Goal: Task Accomplishment & Management: Use online tool/utility

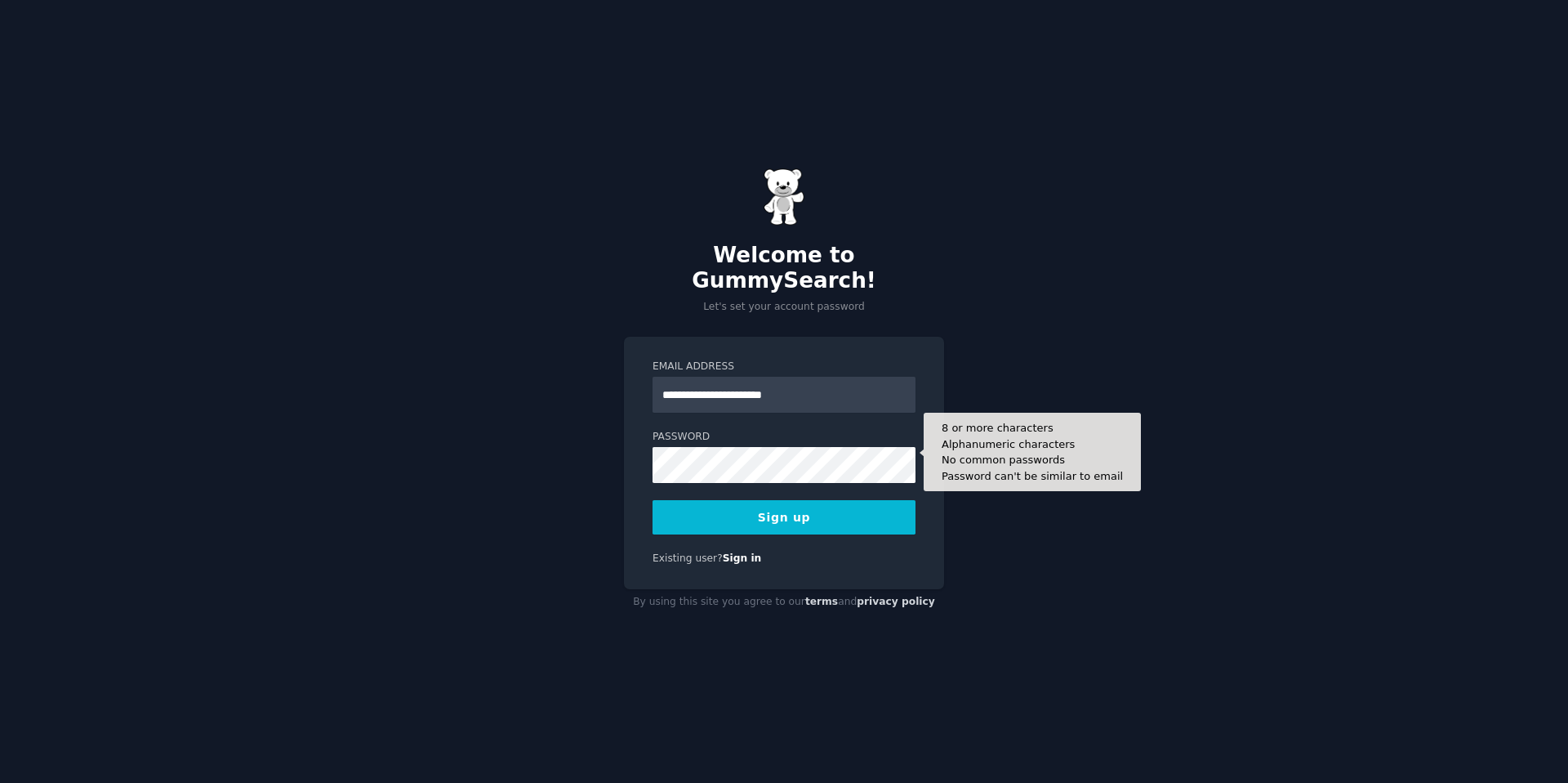
type input "**********"
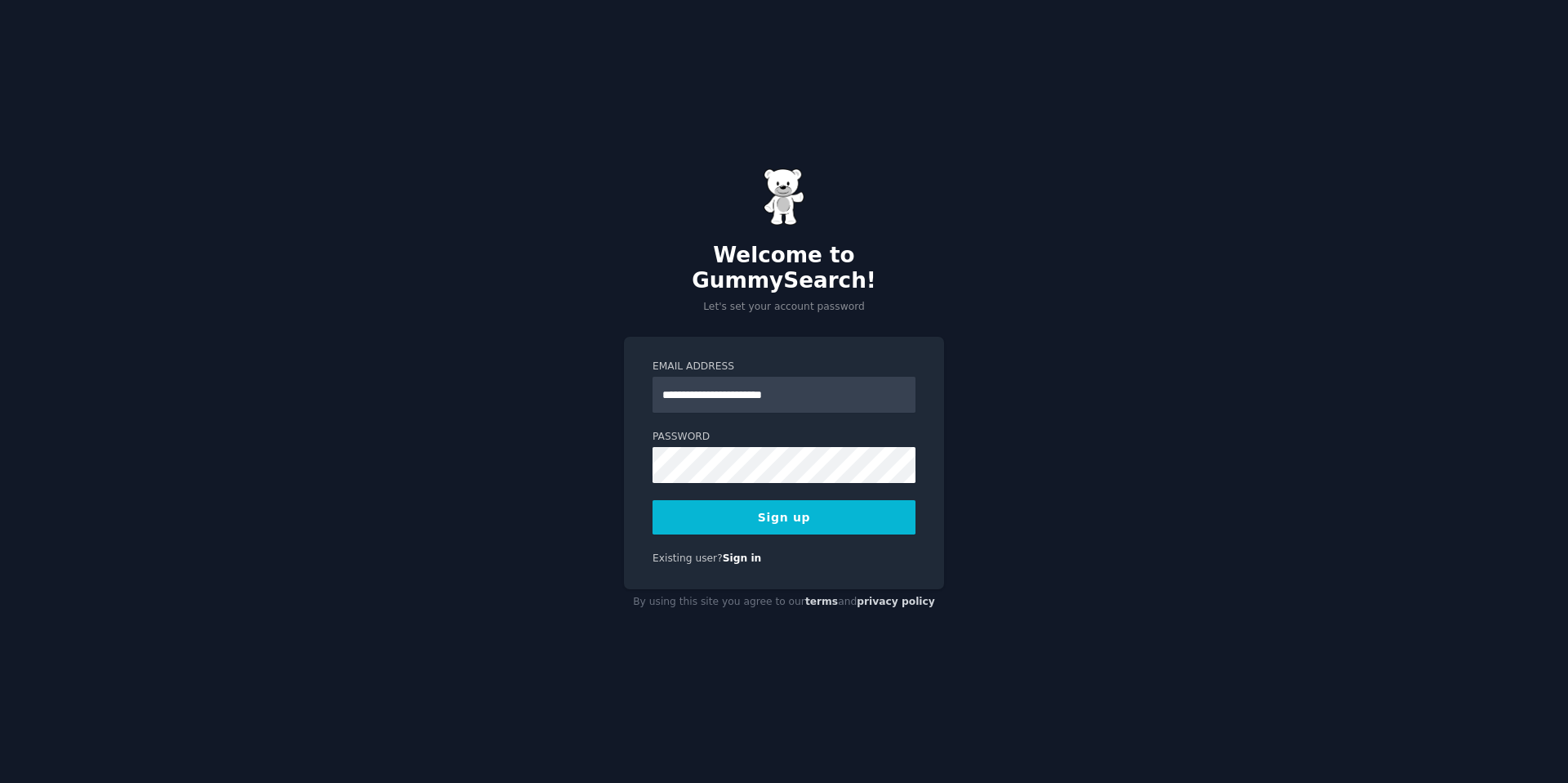
click at [831, 507] on button "Sign up" at bounding box center [784, 517] width 263 height 34
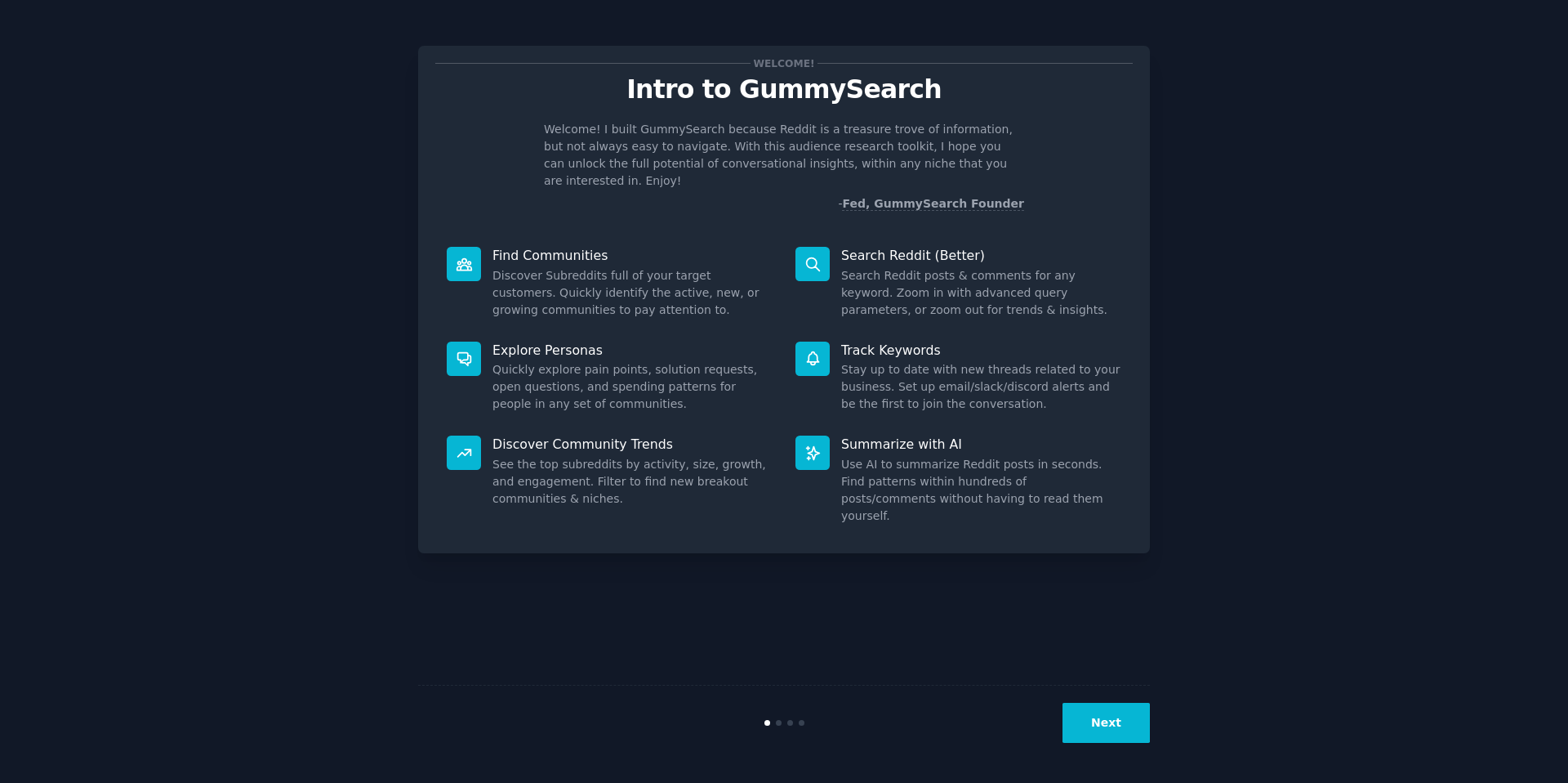
click at [1100, 713] on button "Next" at bounding box center [1107, 723] width 87 height 40
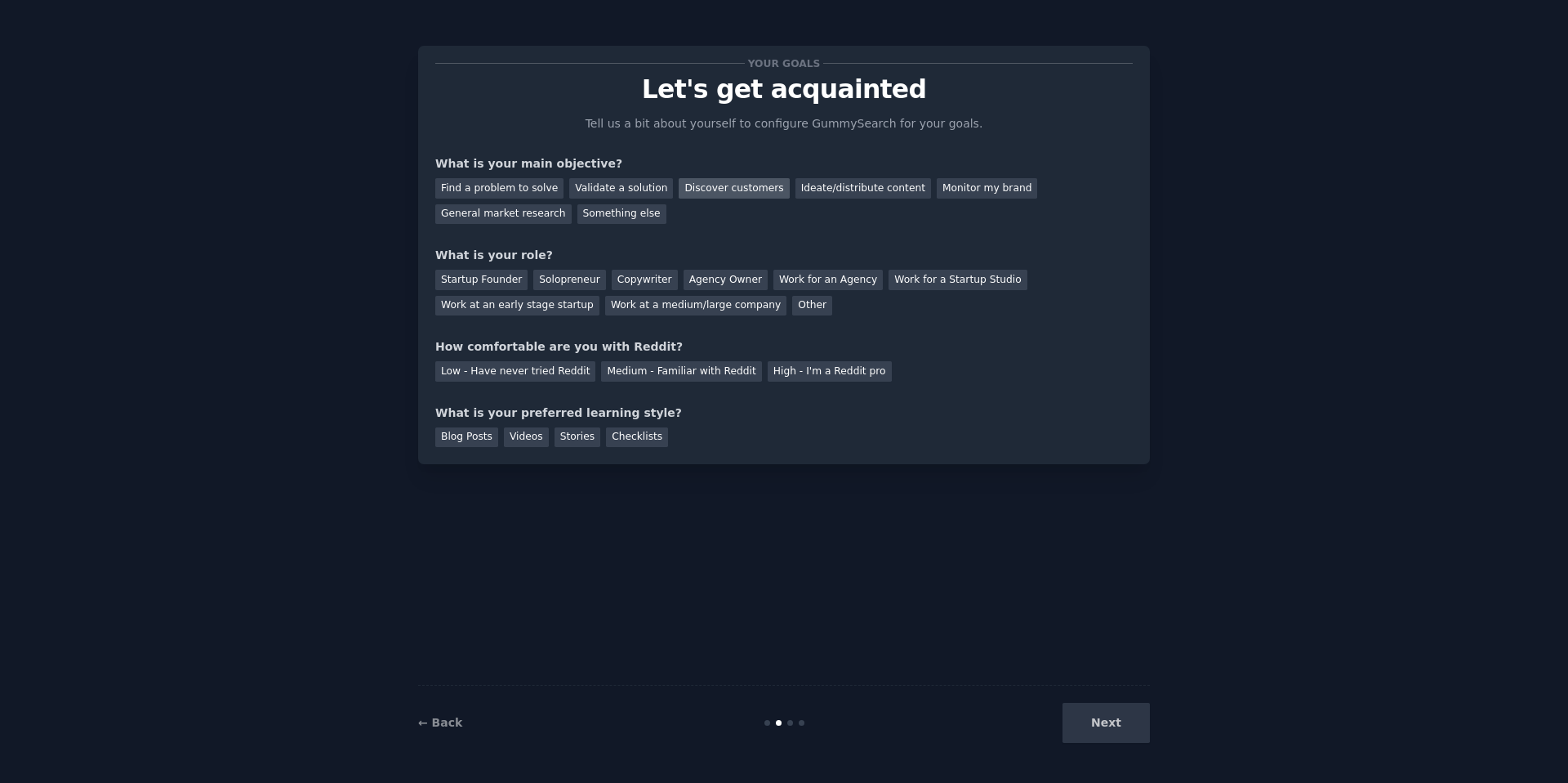
click at [732, 187] on div "Discover customers" at bounding box center [734, 187] width 111 height 20
click at [575, 276] on div "Solopreneur" at bounding box center [569, 280] width 72 height 20
click at [683, 372] on div "Medium - Familiar with Reddit" at bounding box center [681, 371] width 160 height 20
click at [532, 438] on div "Videos" at bounding box center [526, 437] width 45 height 20
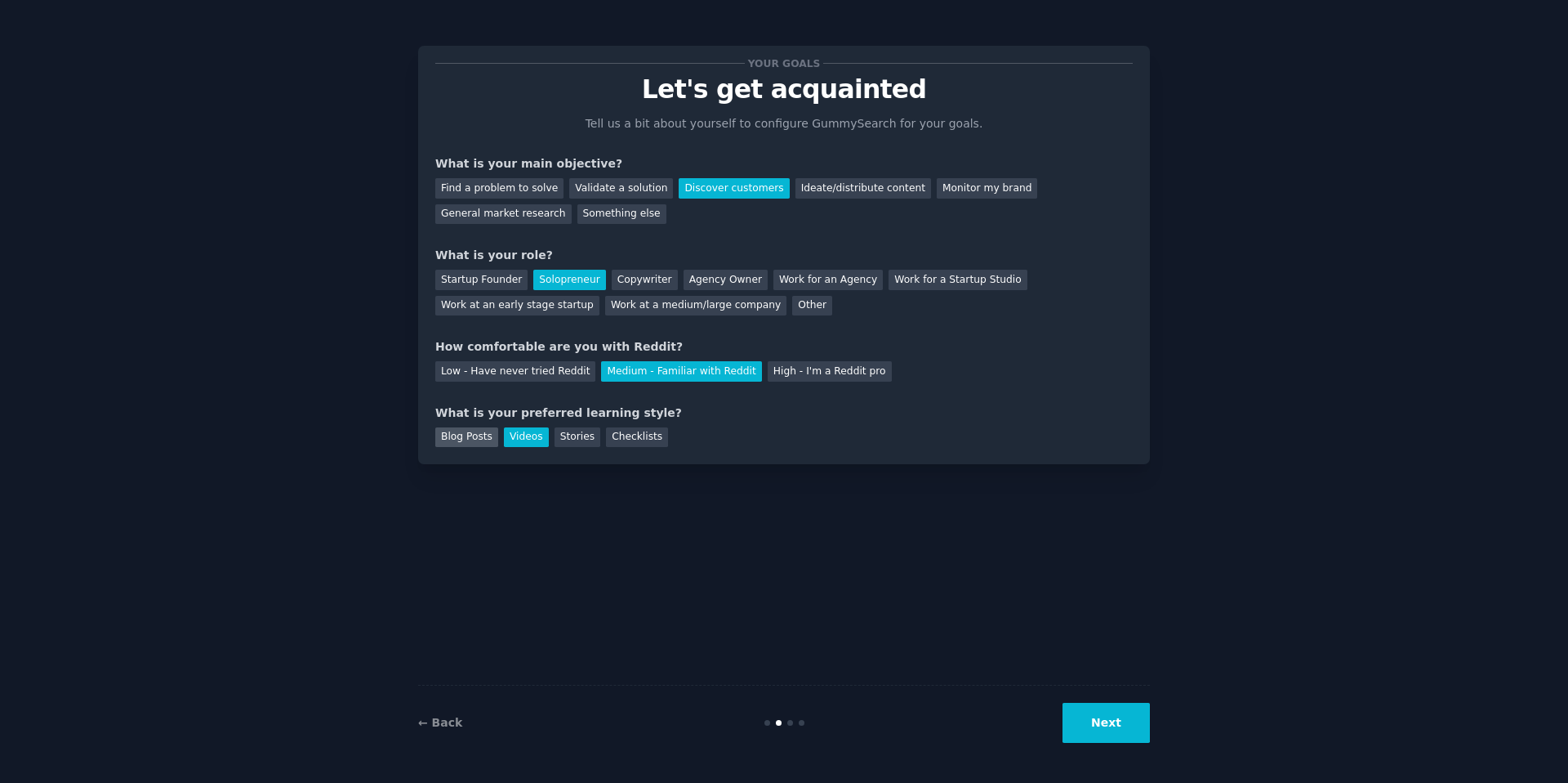
click at [471, 442] on div "Blog Posts" at bounding box center [466, 437] width 63 height 20
click at [1115, 720] on button "Next" at bounding box center [1107, 723] width 87 height 40
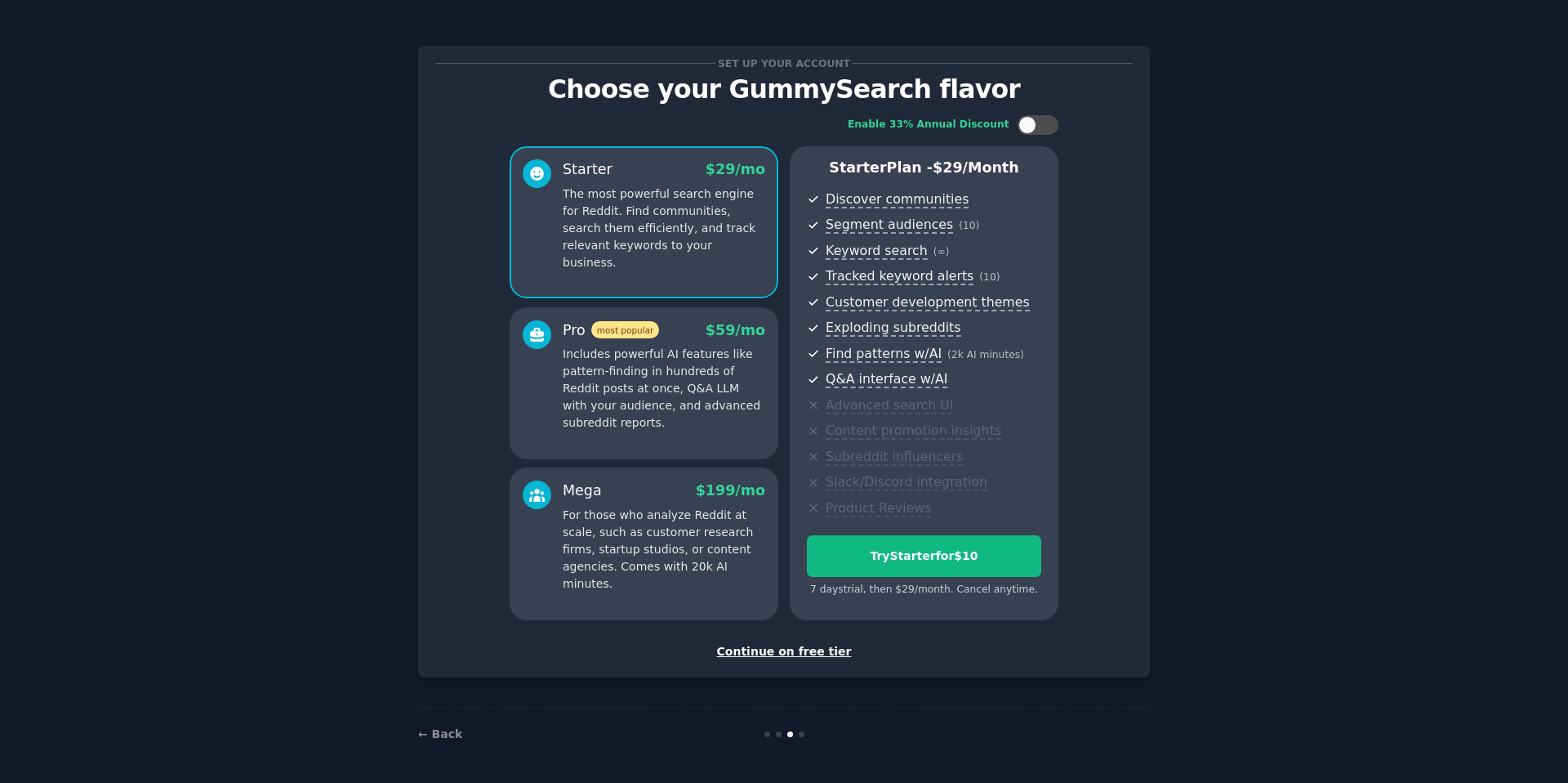
click at [785, 647] on div "Continue on free tier" at bounding box center [784, 652] width 698 height 17
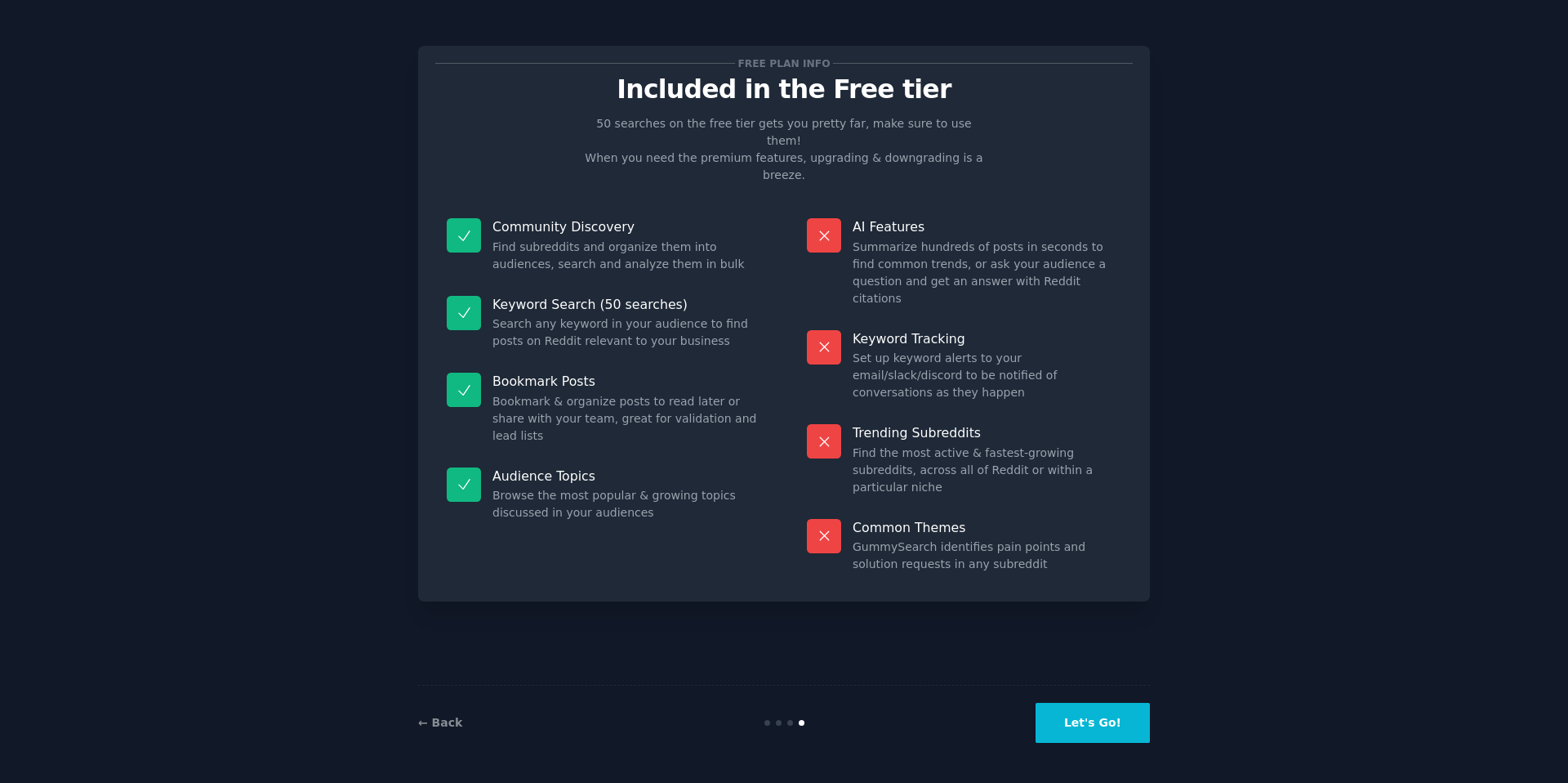
click at [1105, 733] on button "Let's Go!" at bounding box center [1093, 723] width 115 height 40
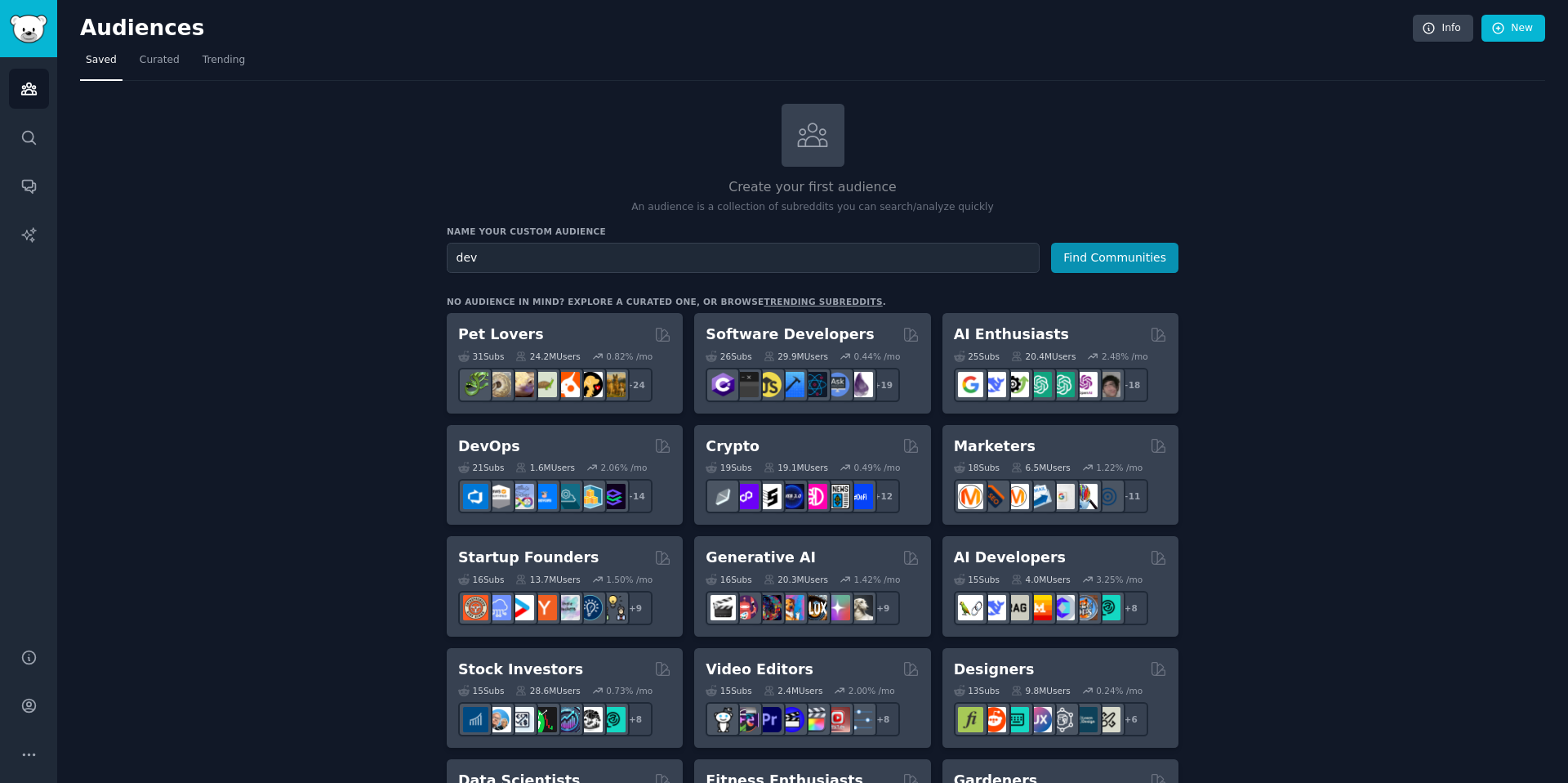
type input "dev"
click at [1051, 243] on button "Find Communities" at bounding box center [1115, 257] width 127 height 30
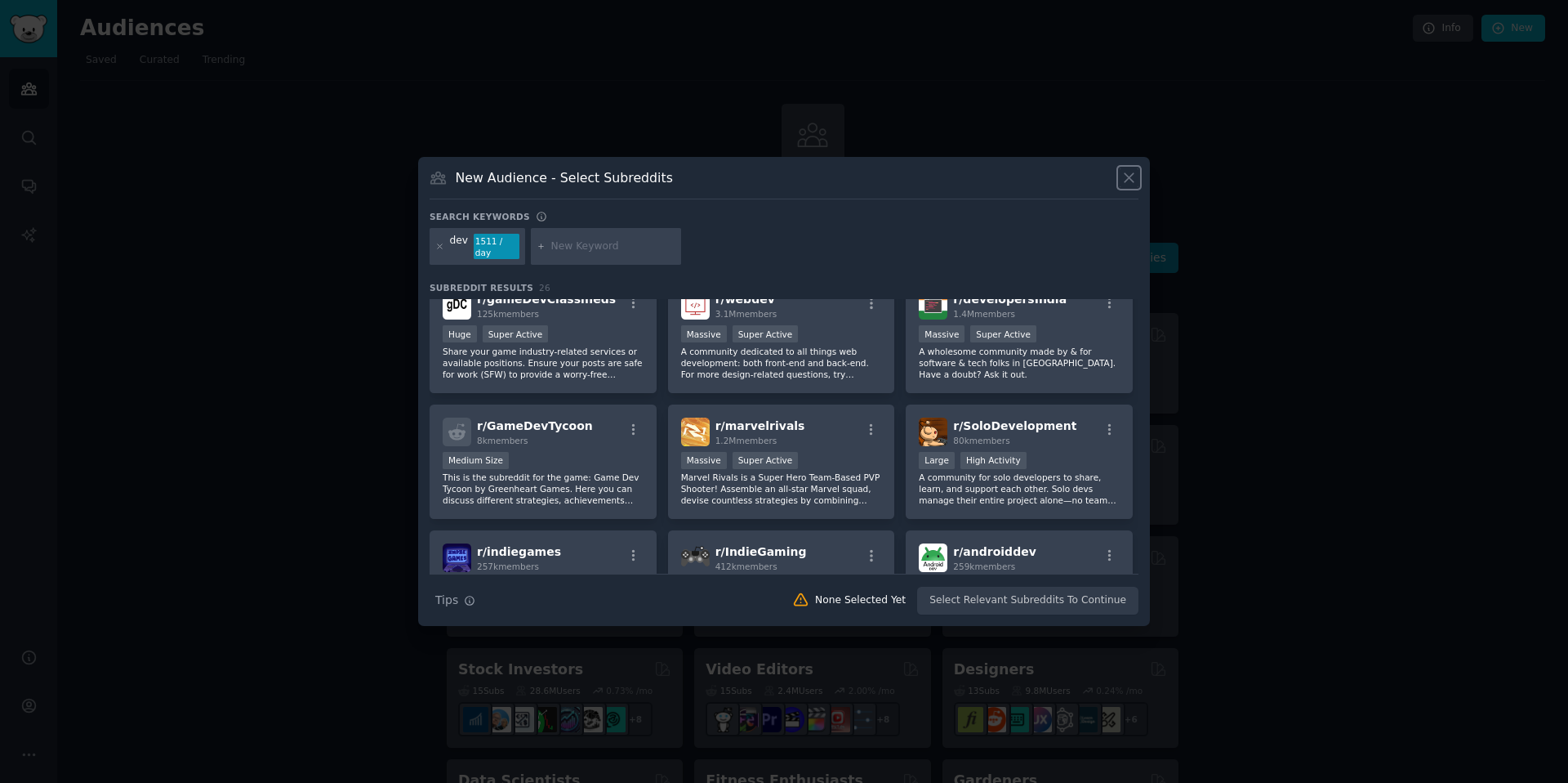
scroll to position [224, 0]
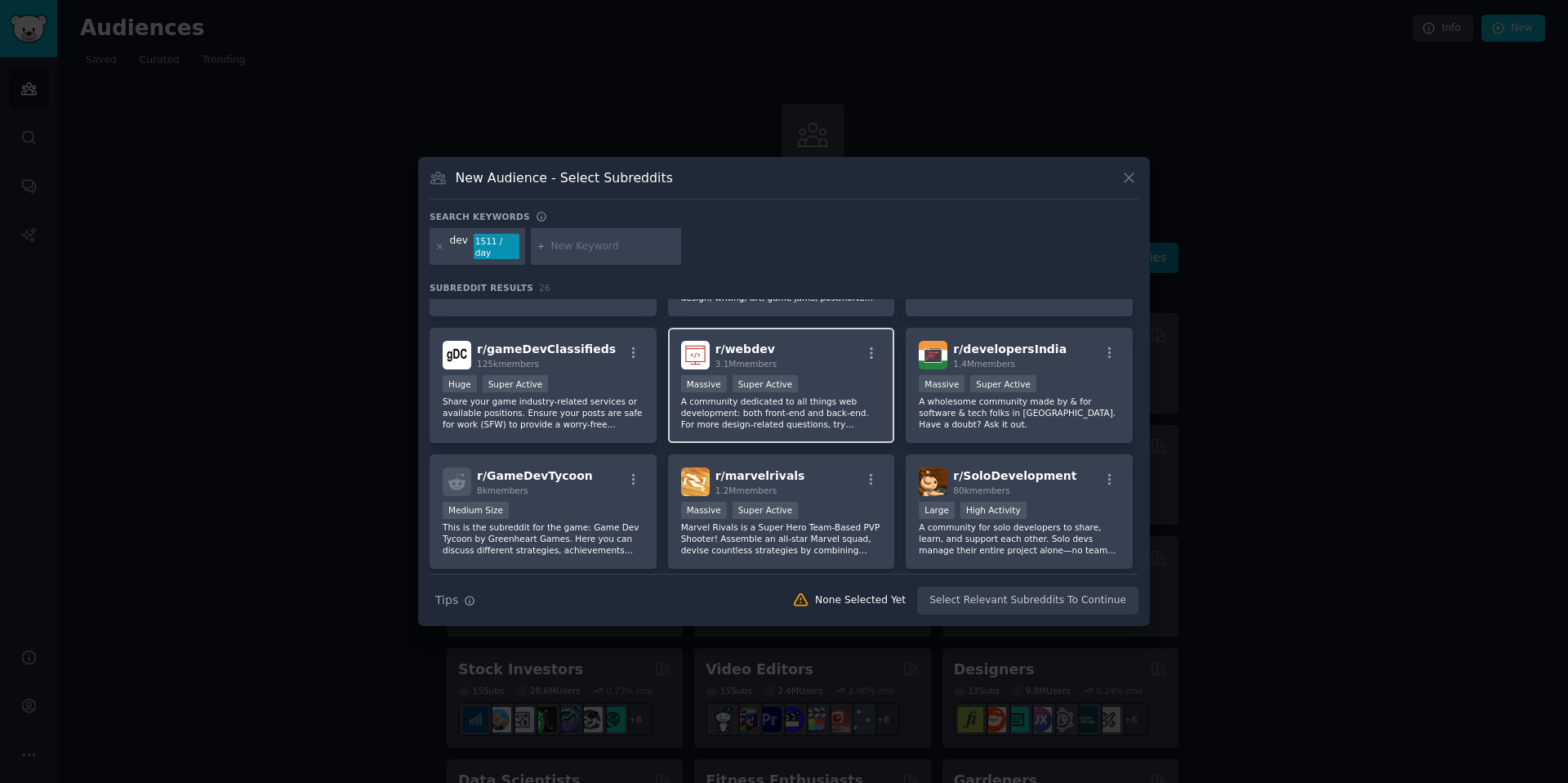
click at [832, 358] on div "r/ webdev 3.1M members" at bounding box center [782, 355] width 201 height 28
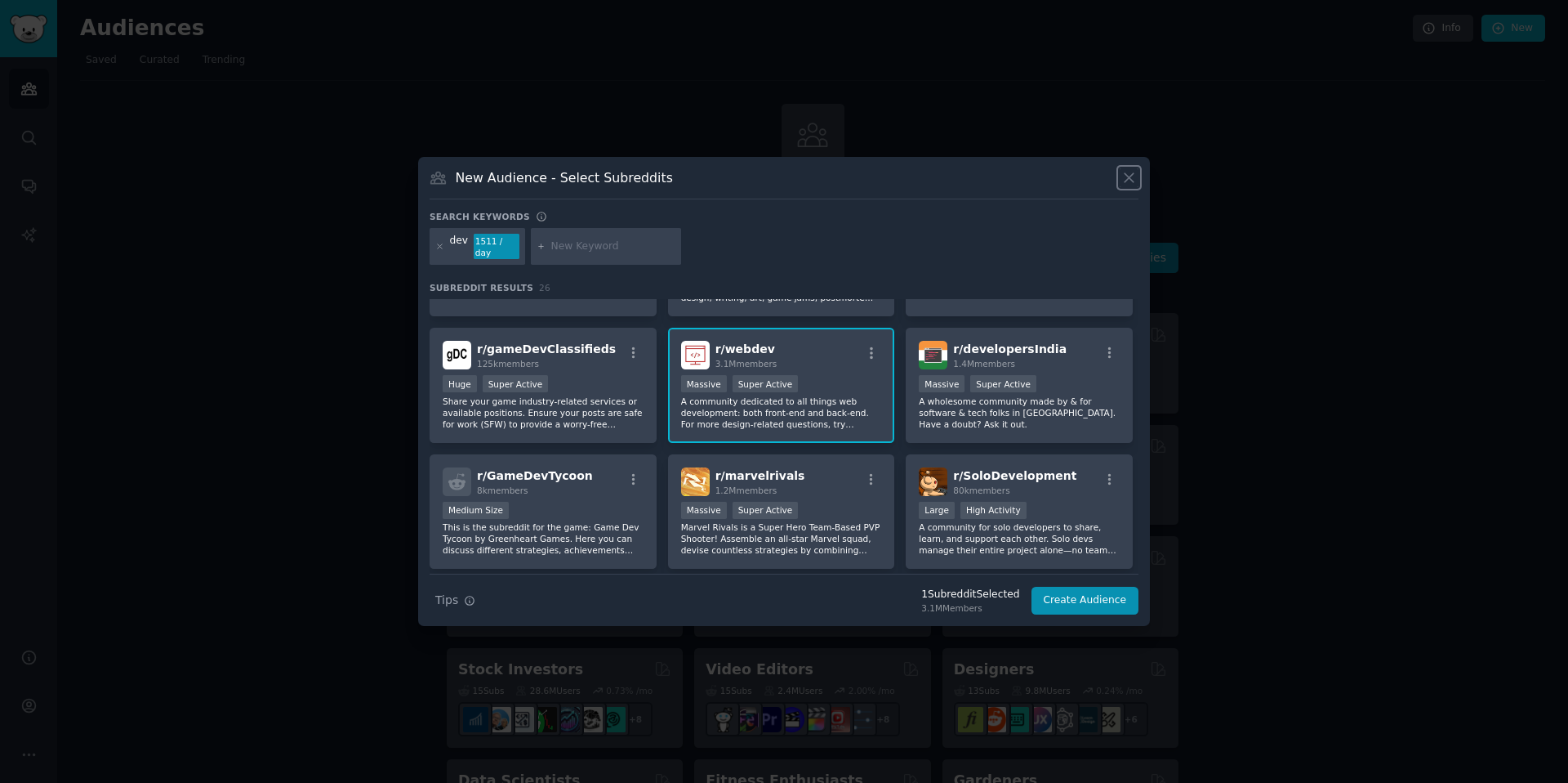
click at [1135, 185] on icon at bounding box center [1129, 178] width 17 height 17
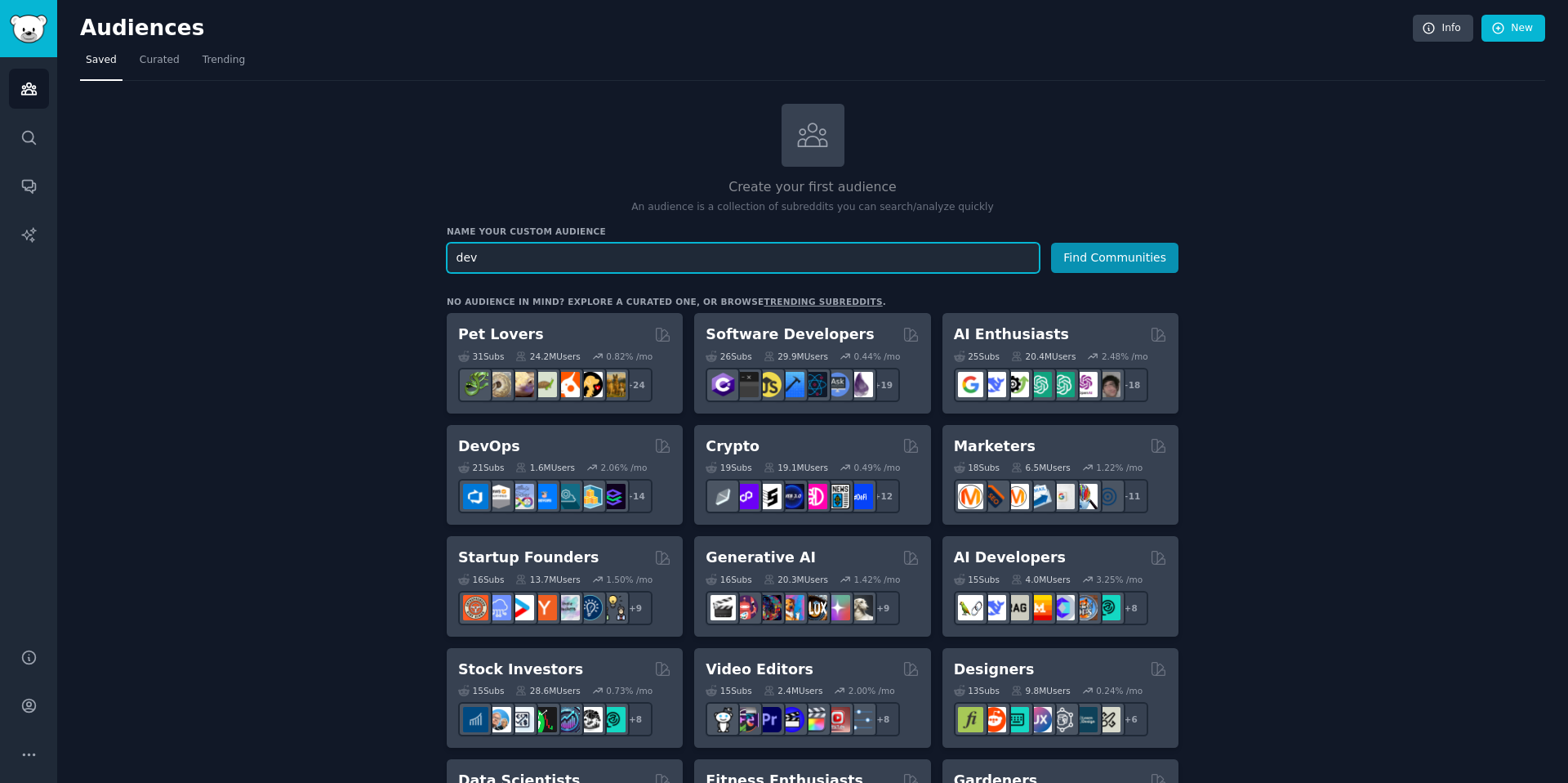
drag, startPoint x: 435, startPoint y: 256, endPoint x: 404, endPoint y: 255, distance: 31.0
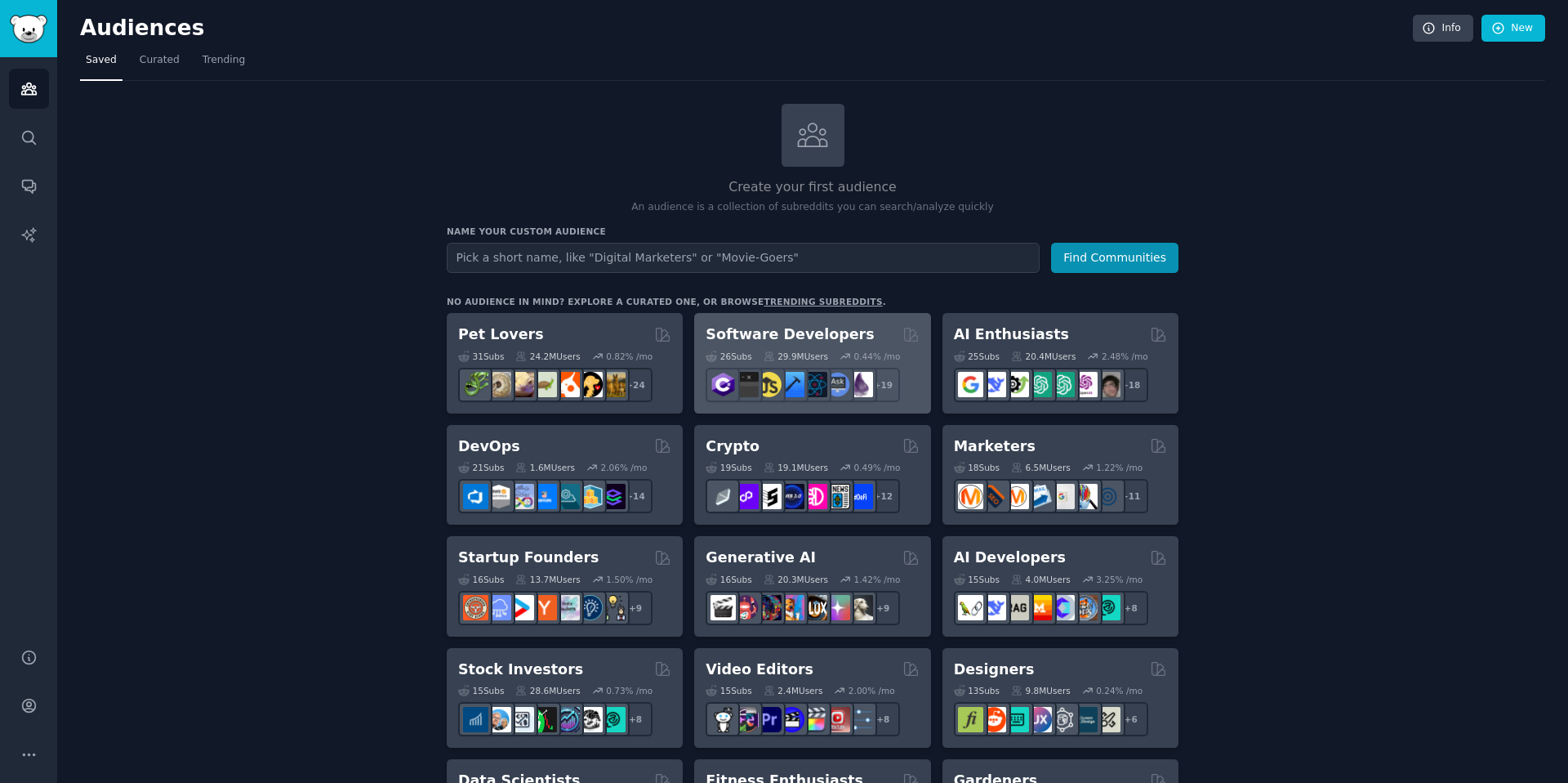
click at [830, 335] on h2 "Software Developers" at bounding box center [789, 334] width 168 height 20
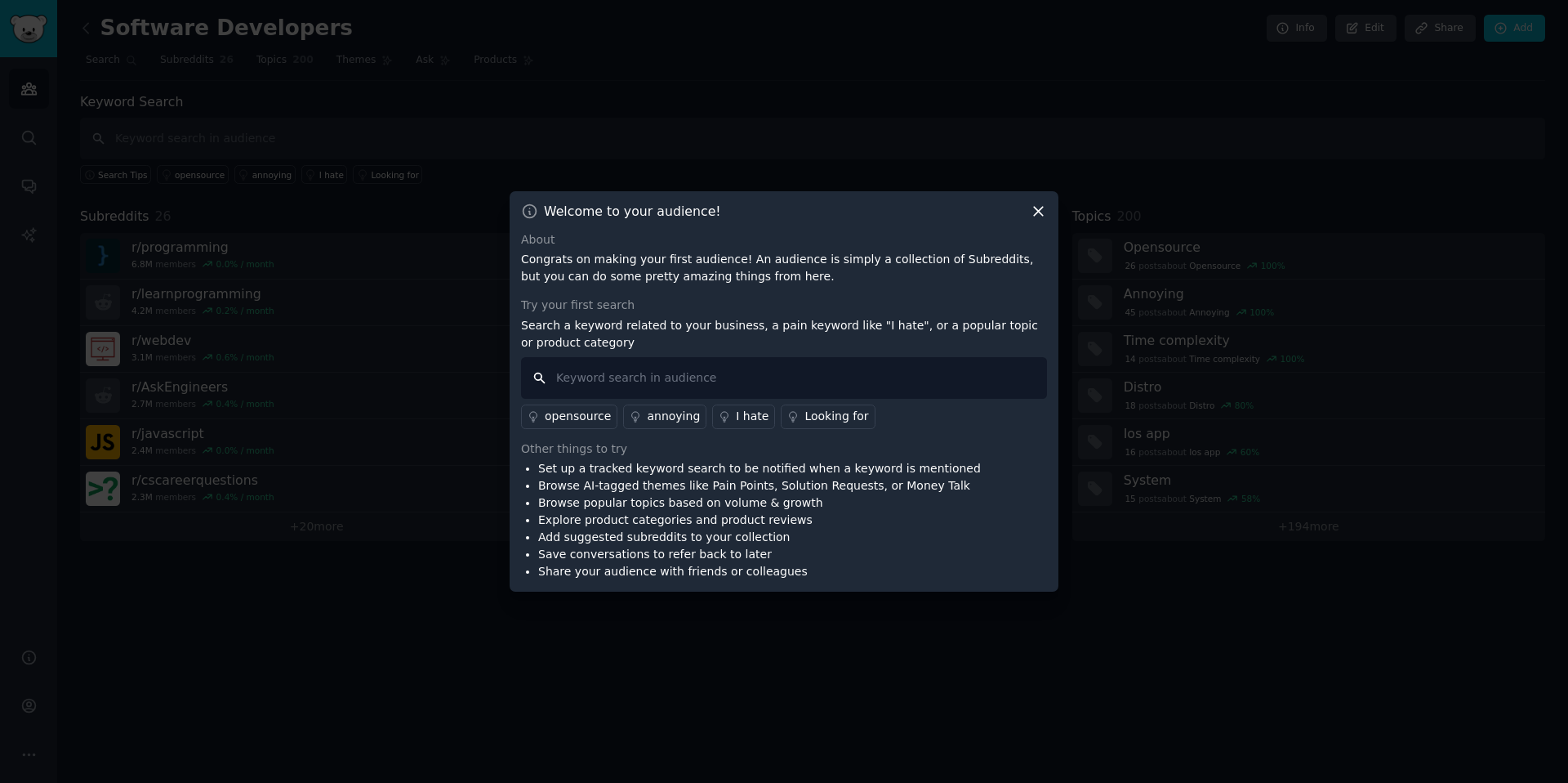
click at [770, 378] on input "text" at bounding box center [784, 378] width 526 height 42
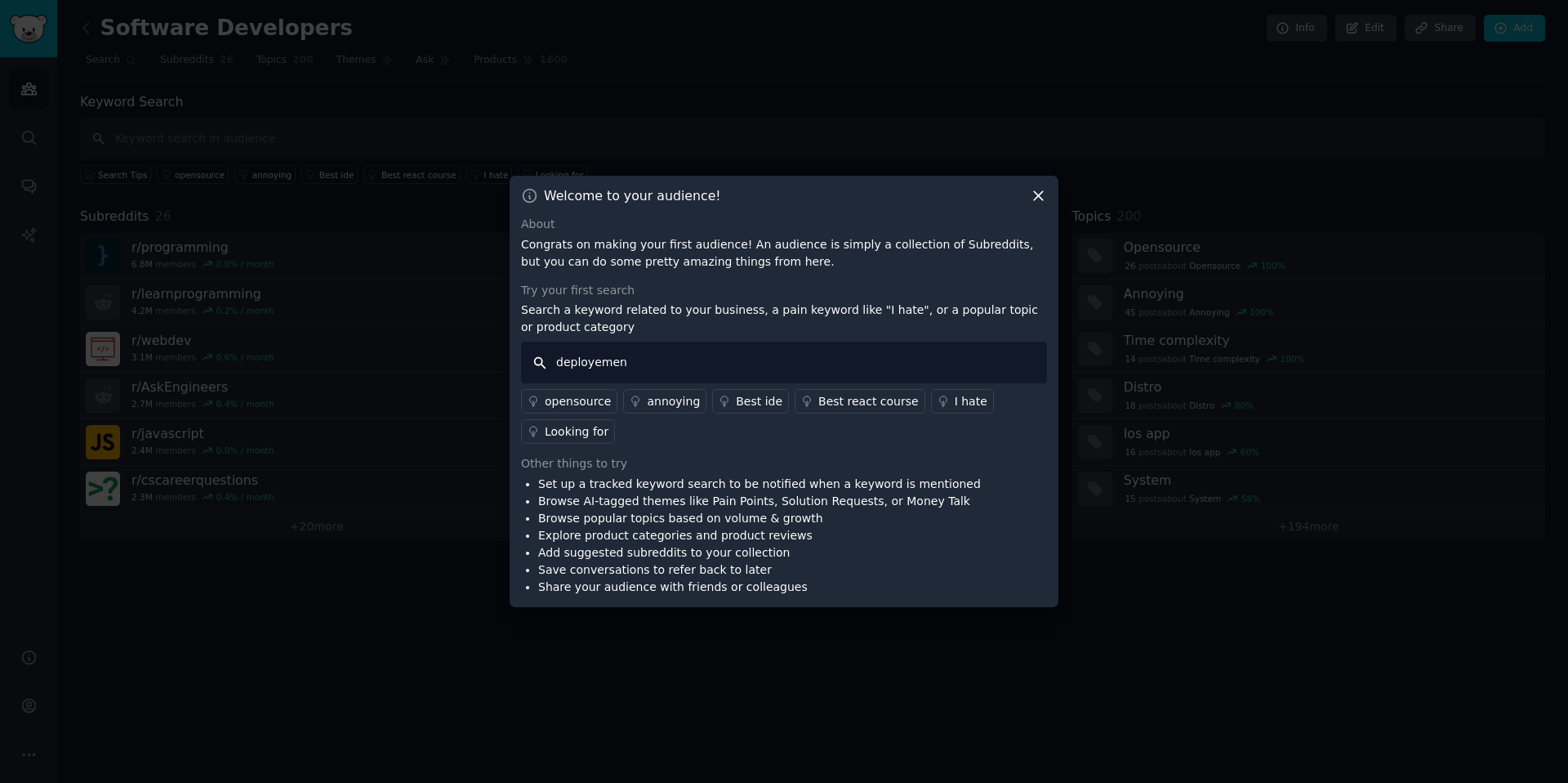
type input "deployement"
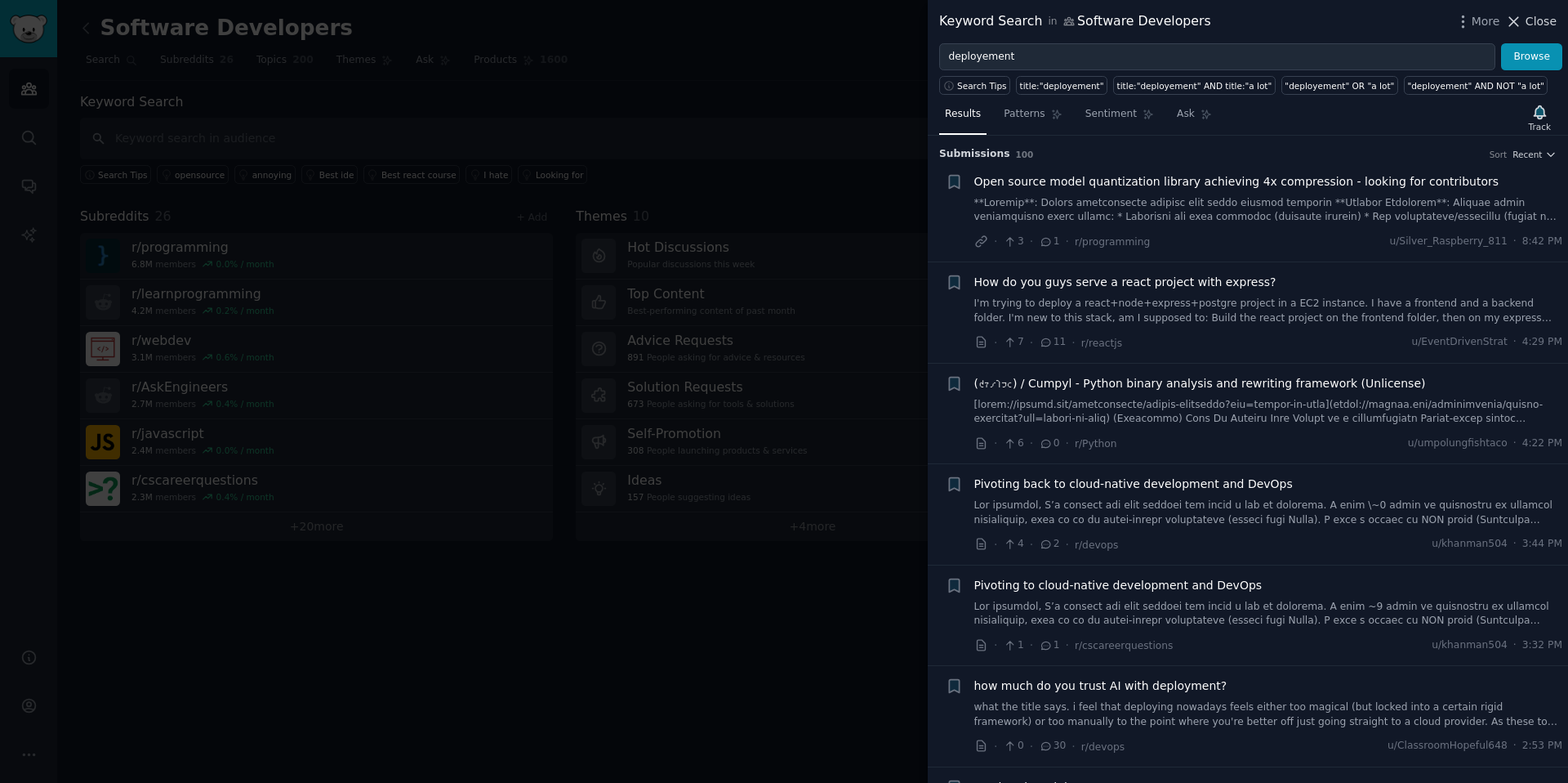
click at [1522, 20] on icon at bounding box center [1515, 21] width 17 height 17
